Goal: Information Seeking & Learning: Learn about a topic

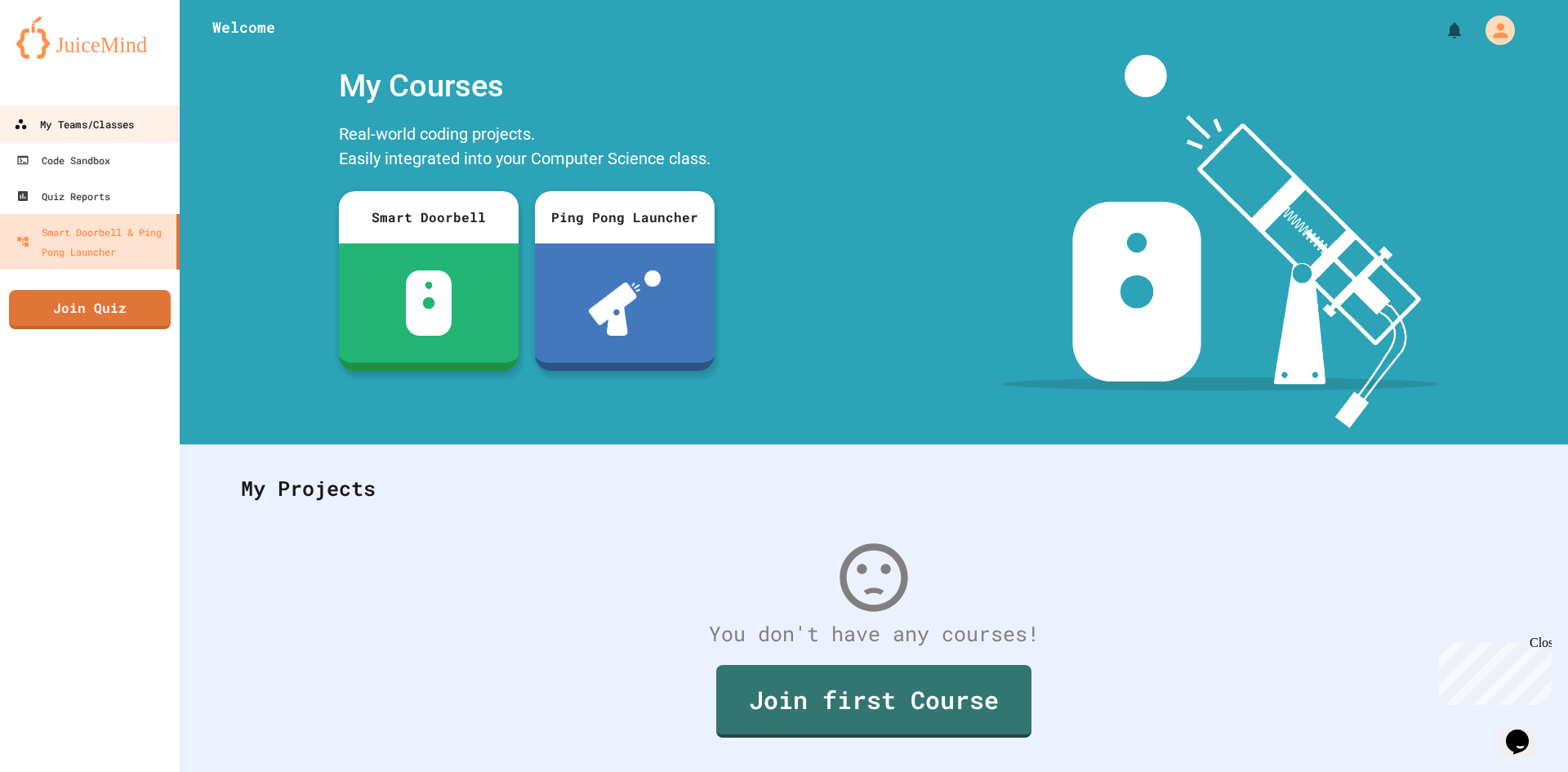
click at [78, 128] on div "My Teams/Classes" at bounding box center [74, 124] width 120 height 21
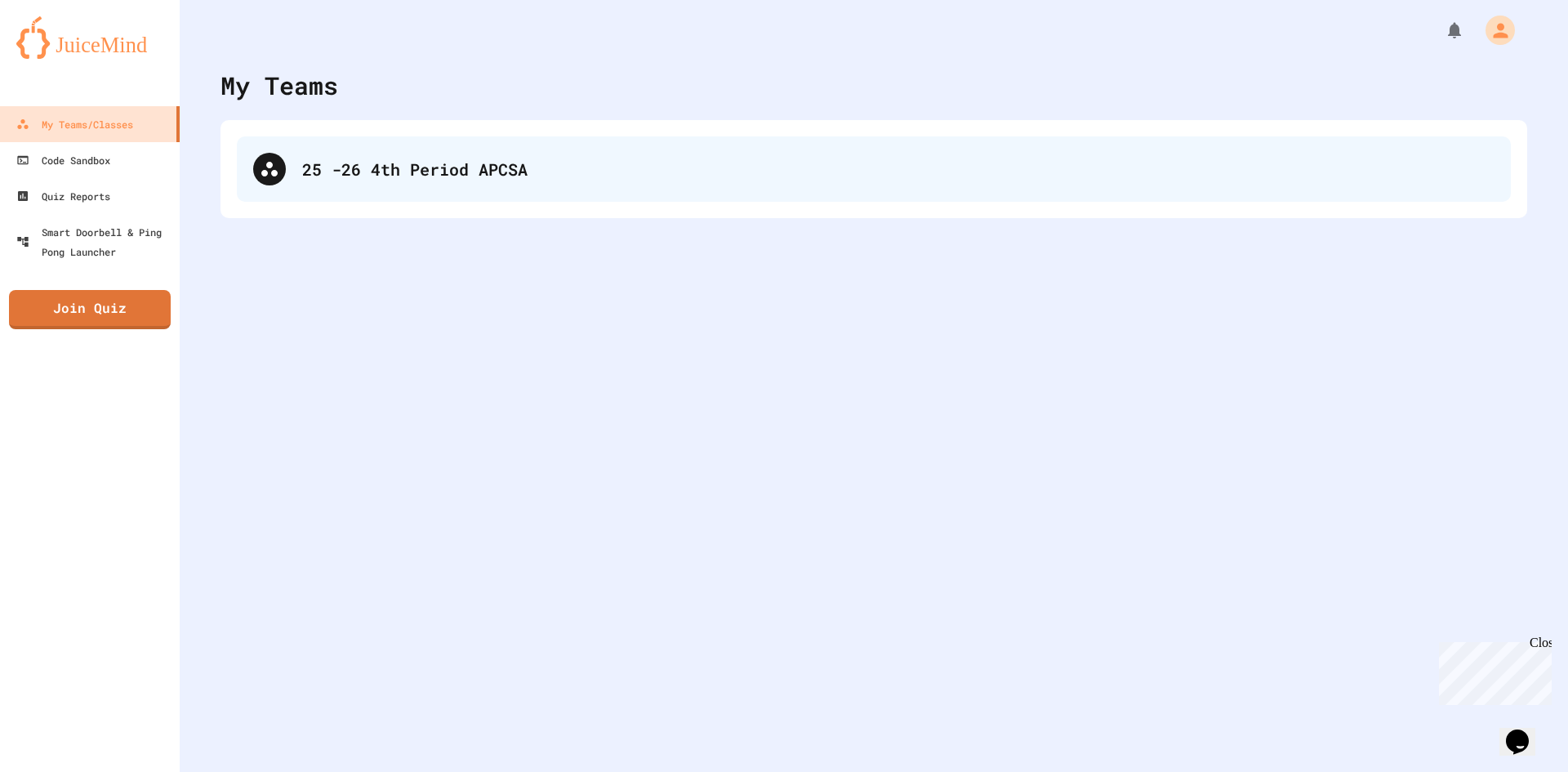
click at [512, 150] on div "25 -26 4th Period APCSA" at bounding box center [873, 169] width 1274 height 65
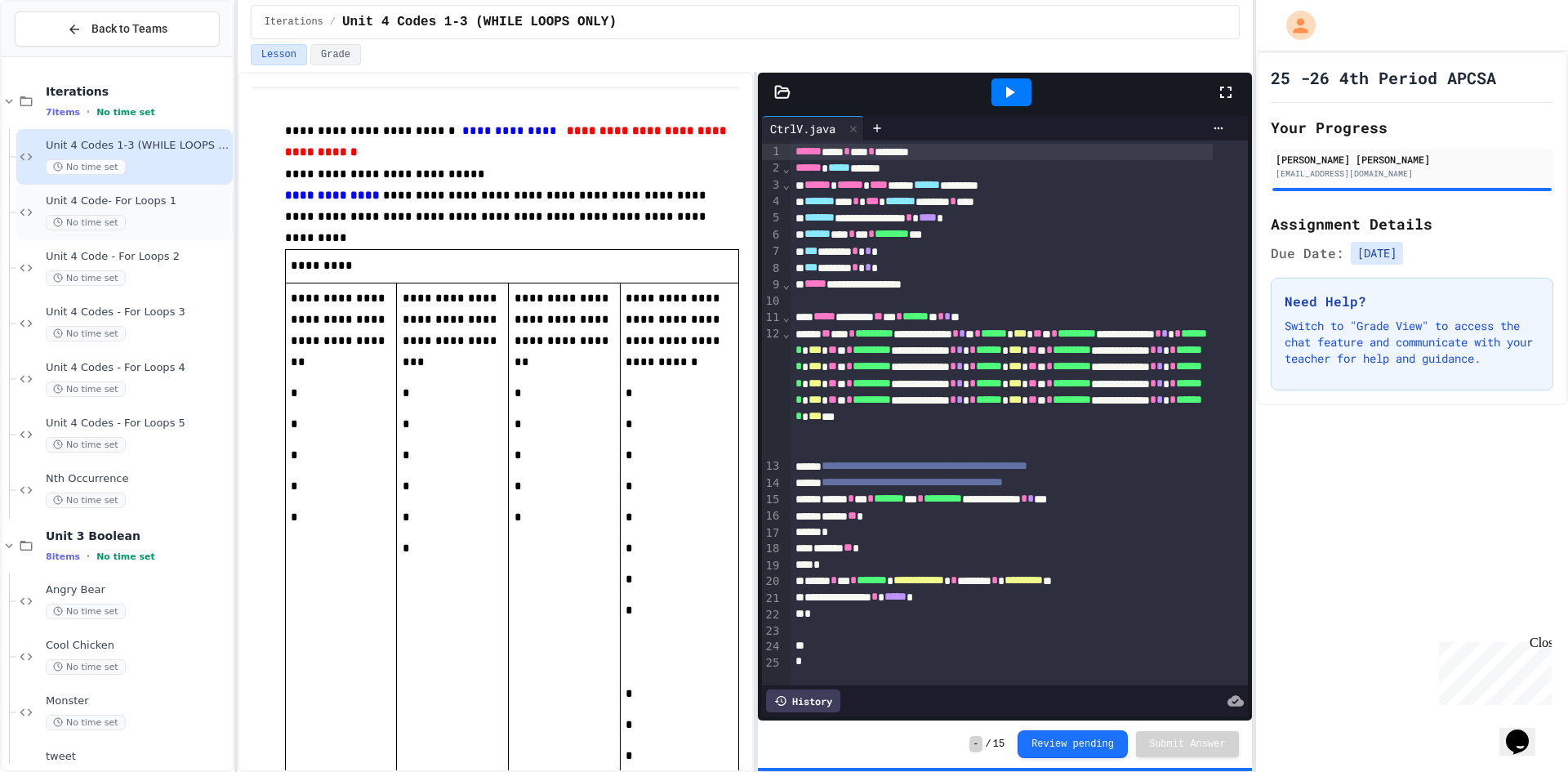
click at [131, 195] on span "Unit 4 Code- For Loops 1" at bounding box center [137, 202] width 184 height 14
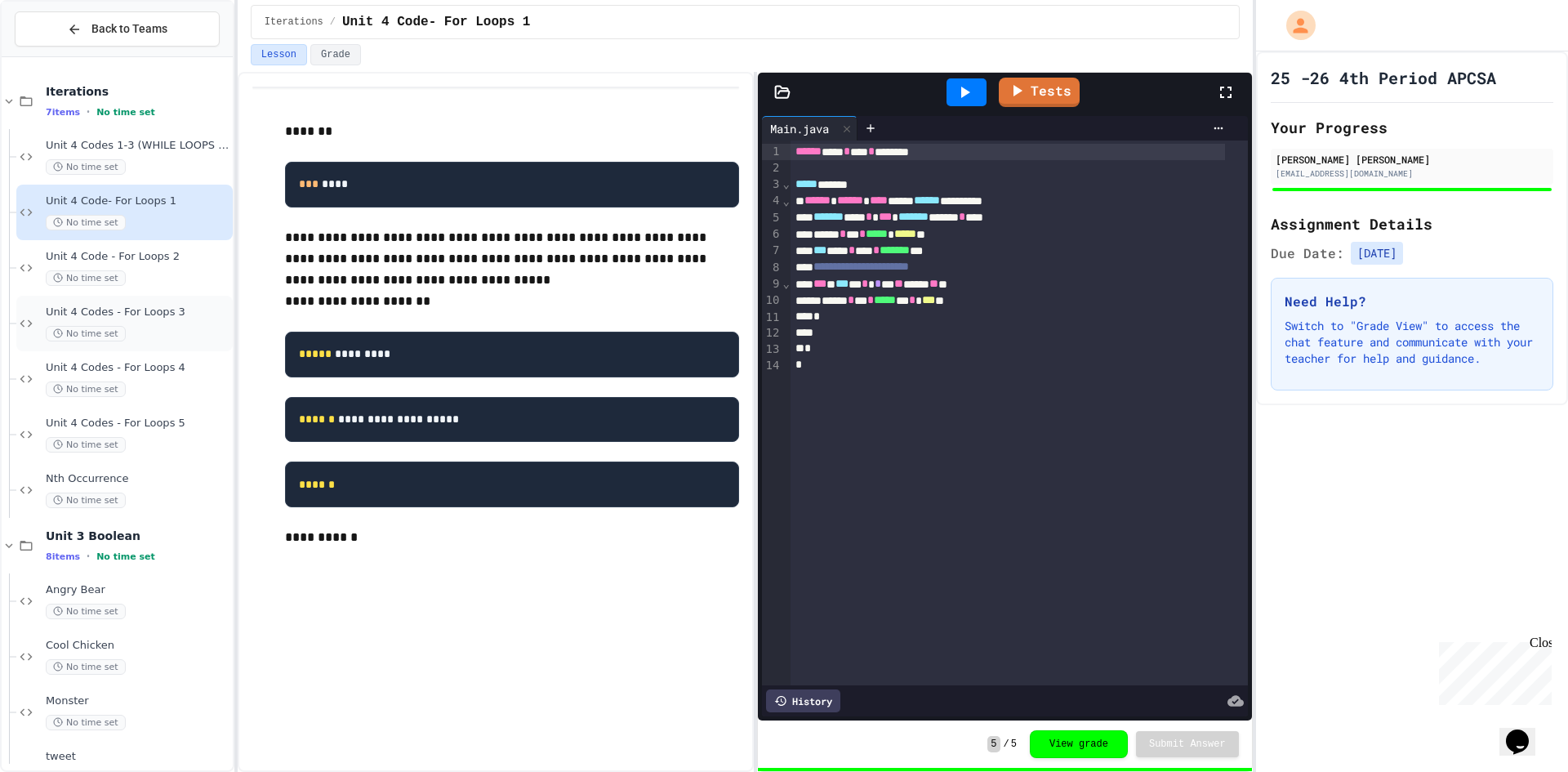
click at [178, 328] on div "No time set" at bounding box center [137, 333] width 184 height 15
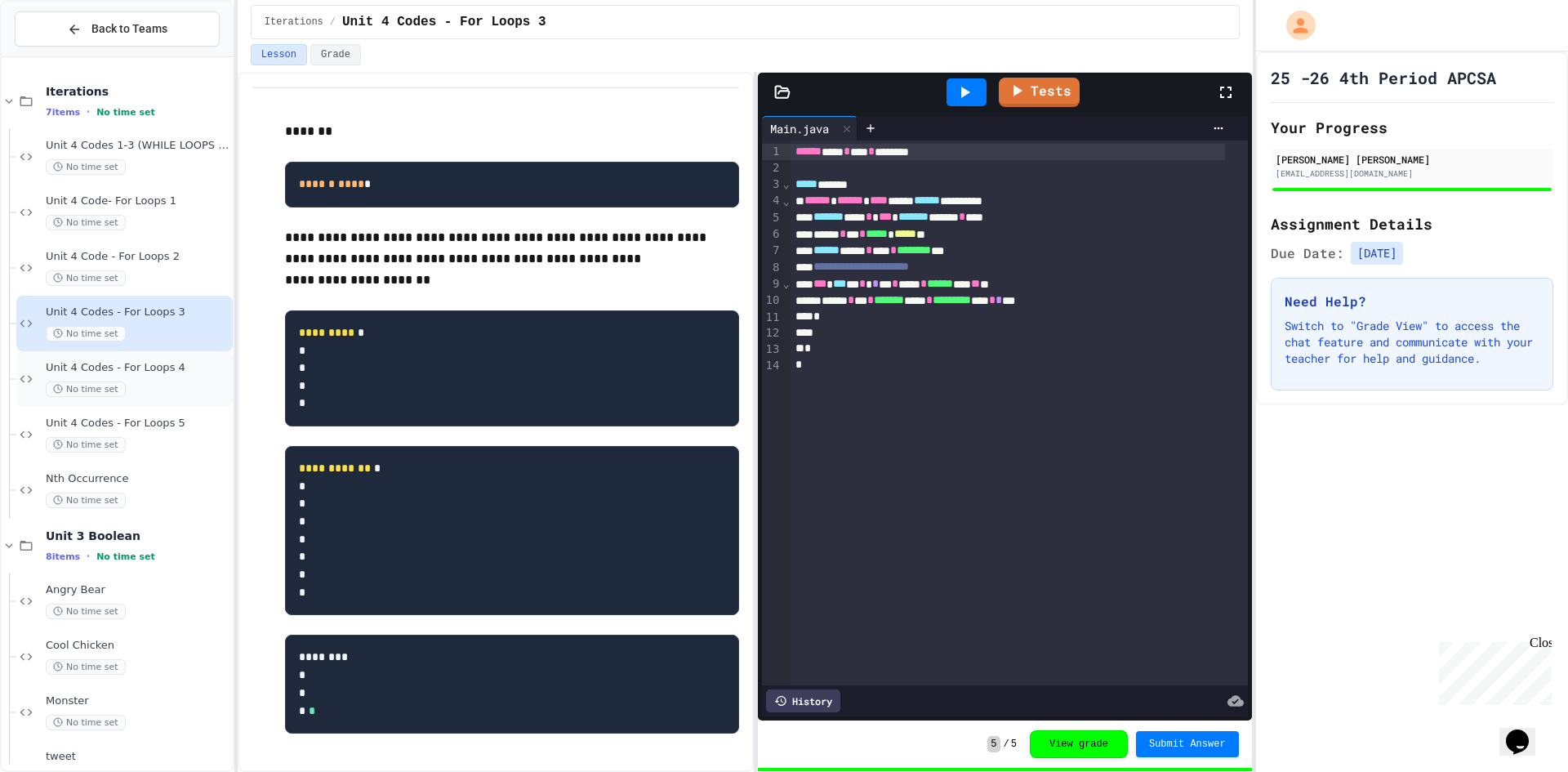
click at [165, 378] on div "Unit 4 Codes - For Loops 4 No time set" at bounding box center [137, 379] width 184 height 36
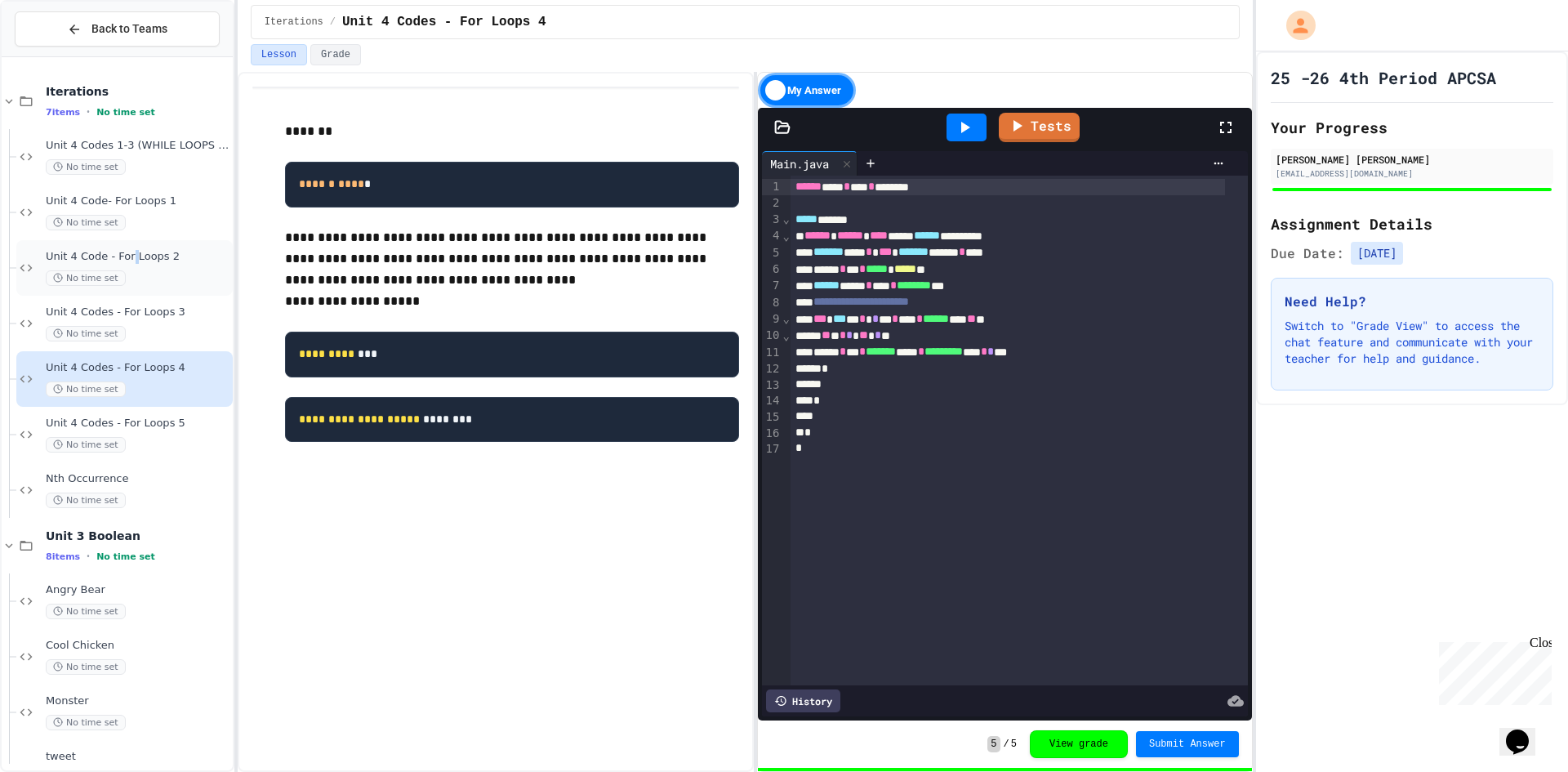
click at [131, 246] on div "Unit 4 Code - For Loops 2 No time set" at bounding box center [124, 268] width 217 height 55
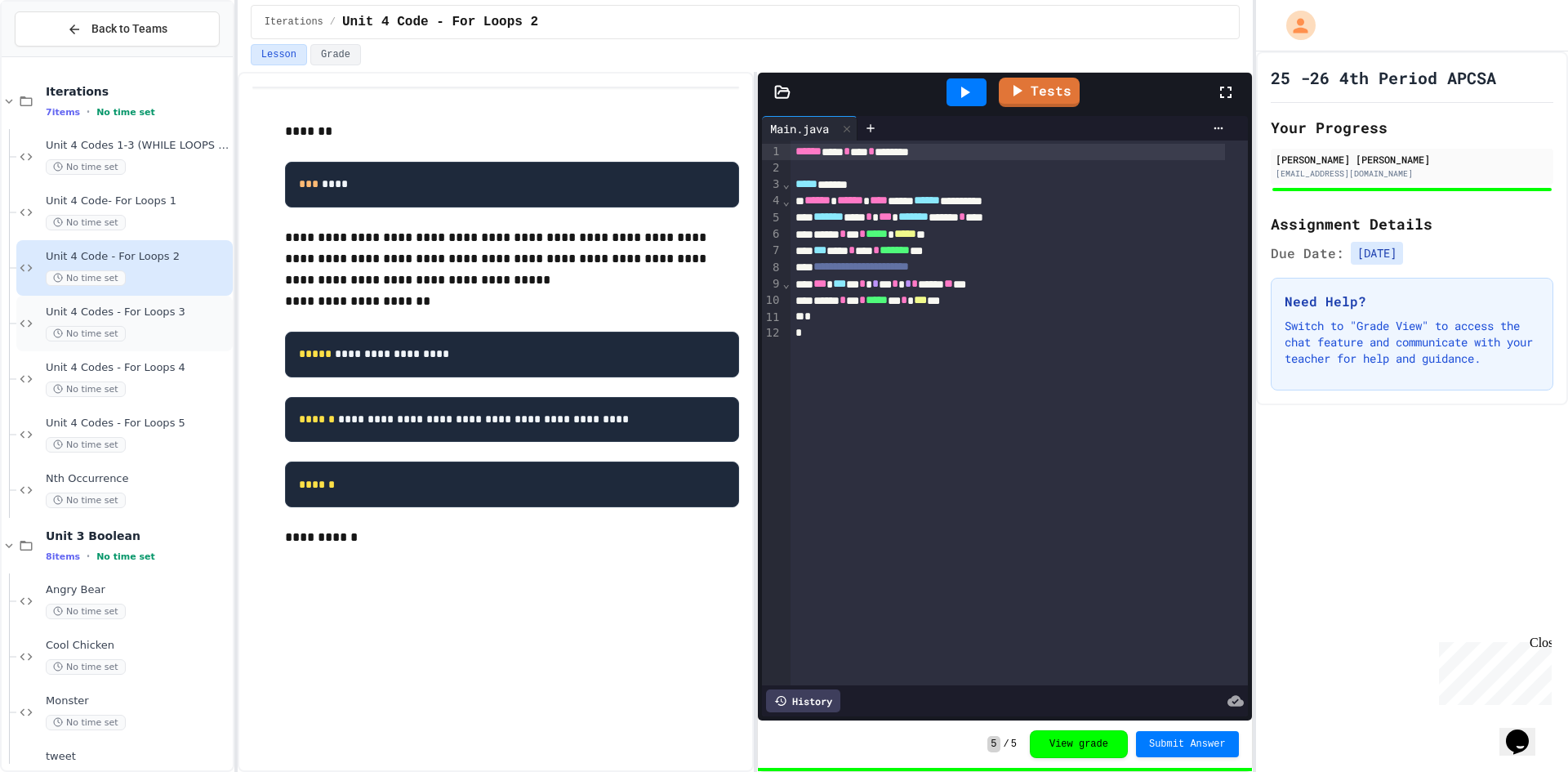
click at [117, 318] on span "Unit 4 Codes - For Loops 3" at bounding box center [137, 312] width 184 height 14
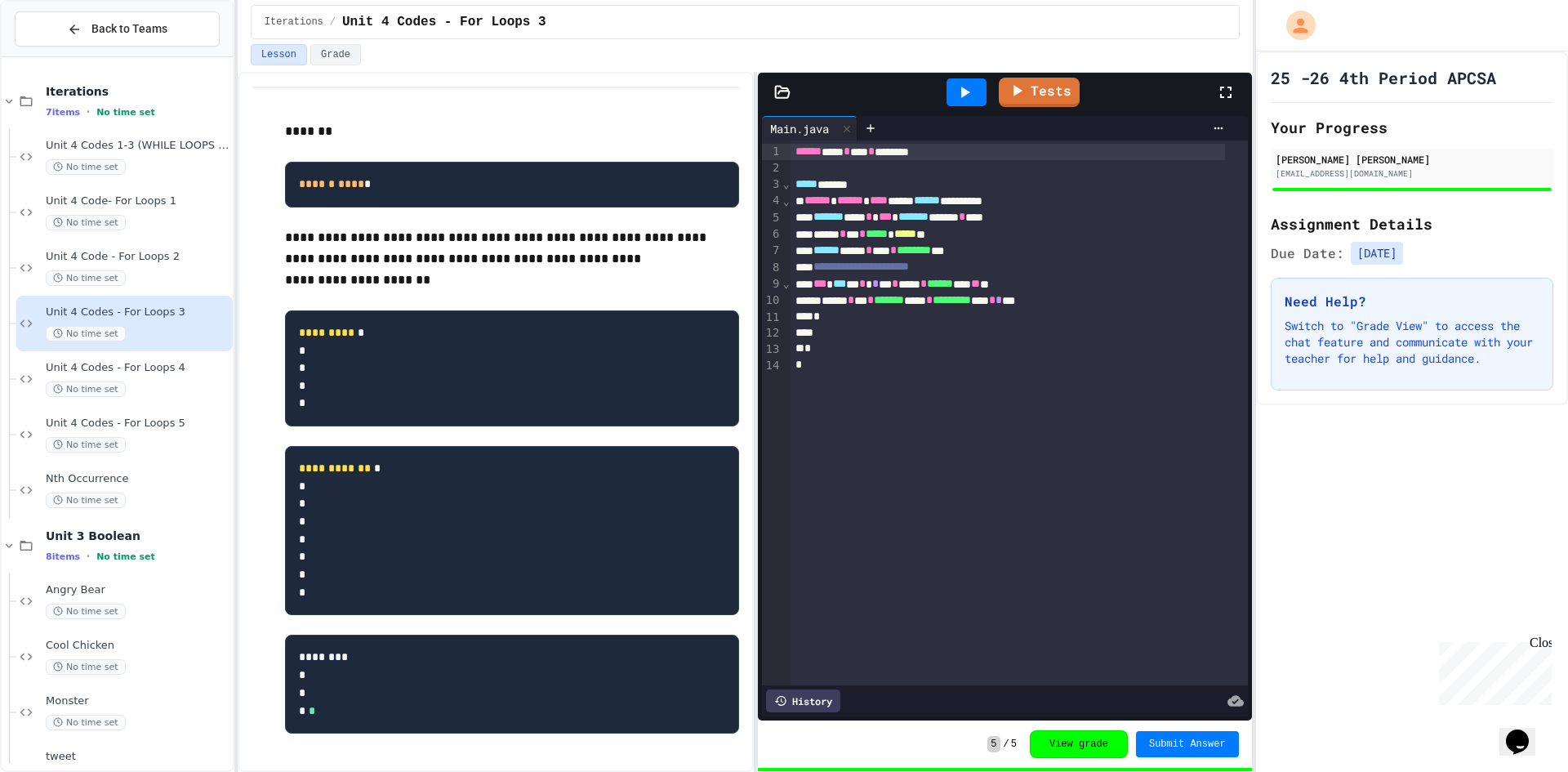
scroll to position [104, 0]
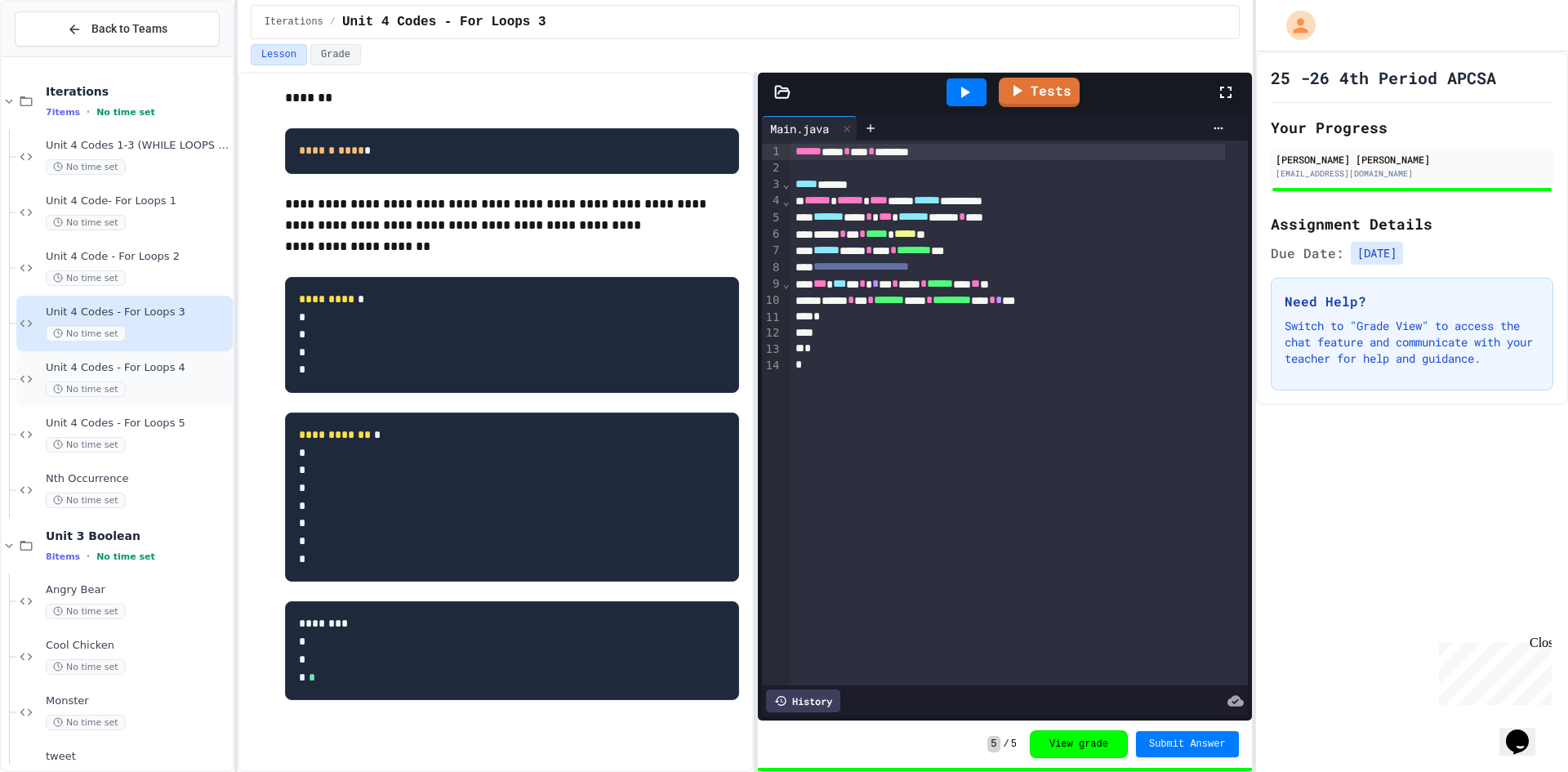
click at [175, 356] on div "Unit 4 Codes - For Loops 4 No time set" at bounding box center [124, 379] width 217 height 55
